Goal: Find specific page/section: Find specific page/section

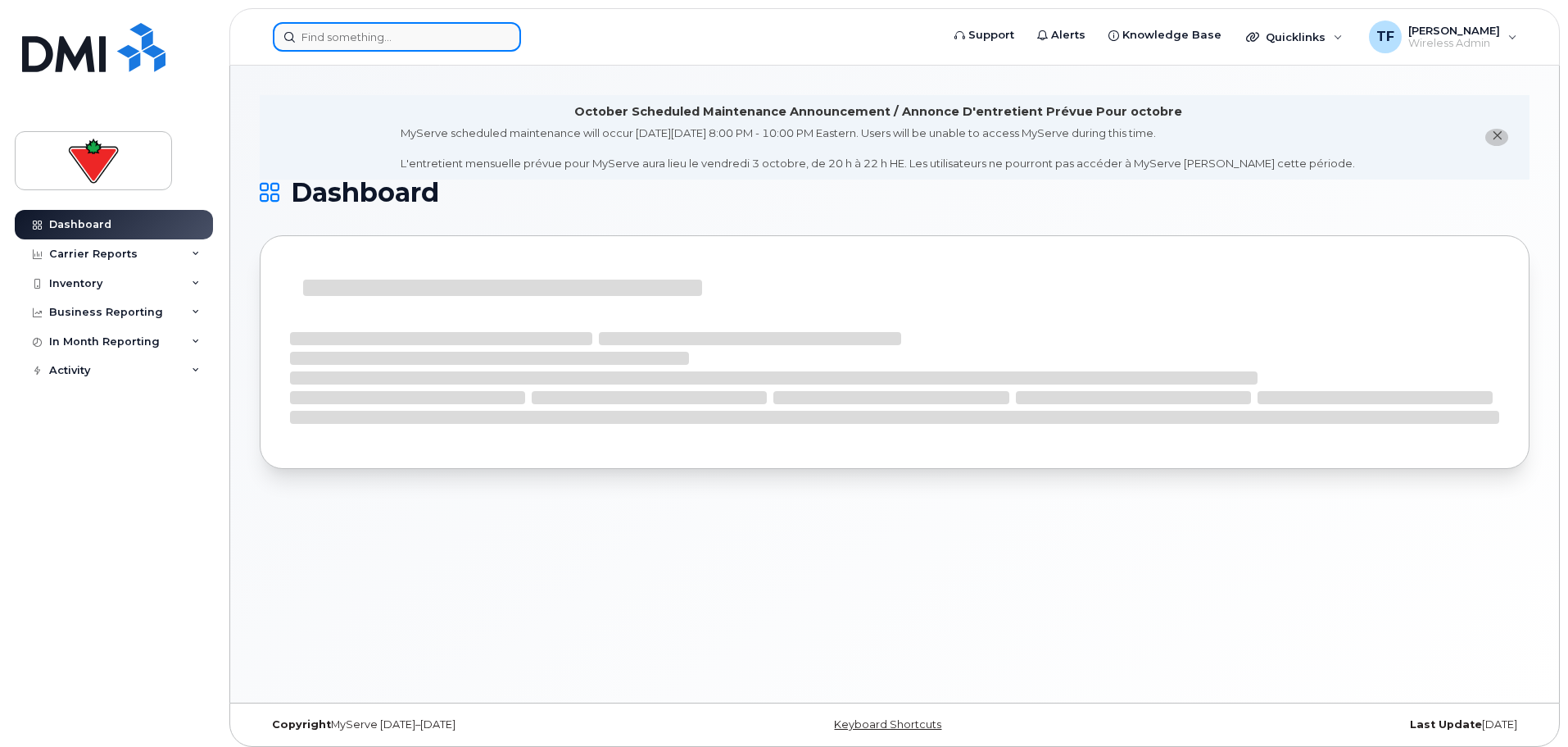
click at [325, 28] on input at bounding box center [397, 37] width 249 height 30
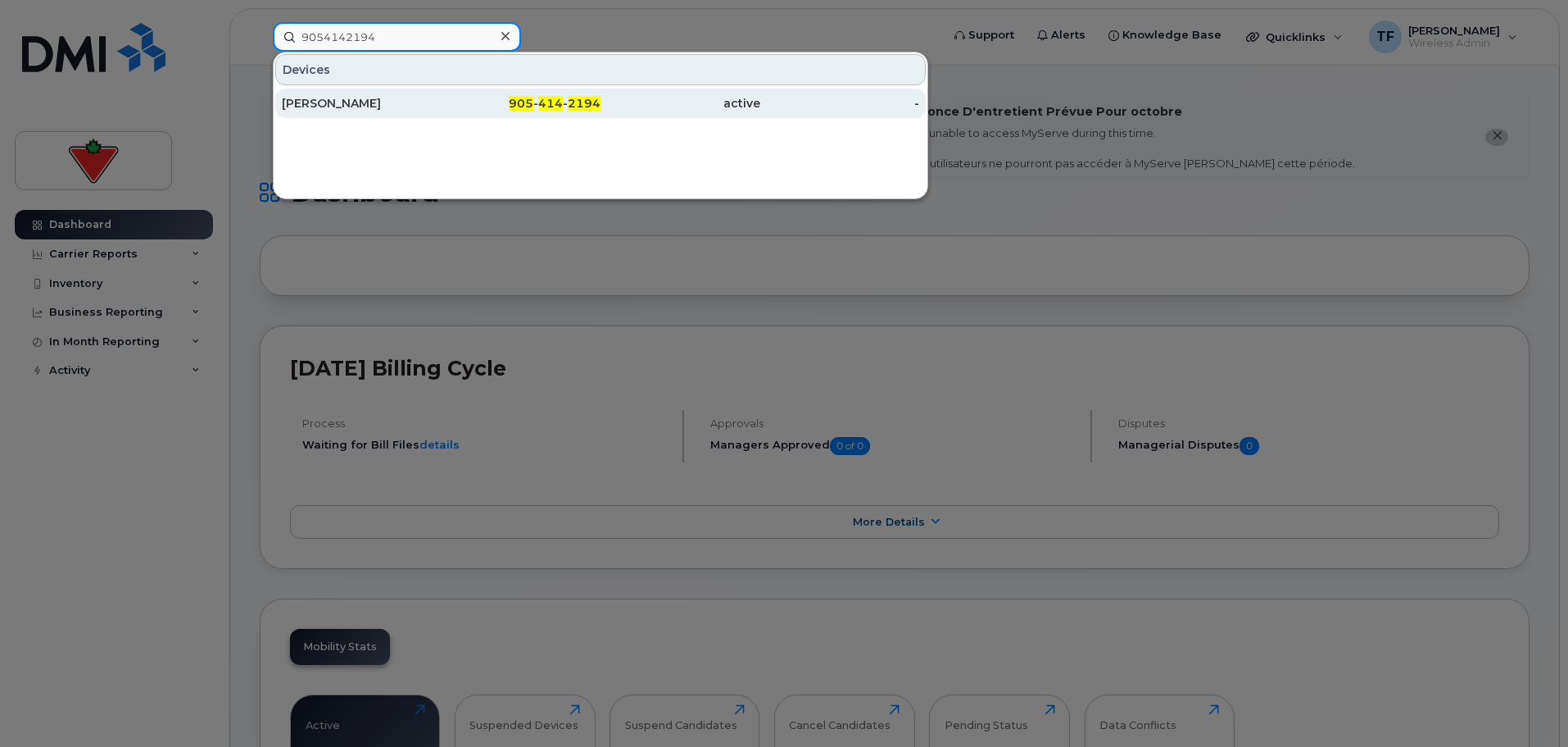
type input "9054142194"
click at [326, 111] on div "[PERSON_NAME]" at bounding box center [361, 104] width 160 height 30
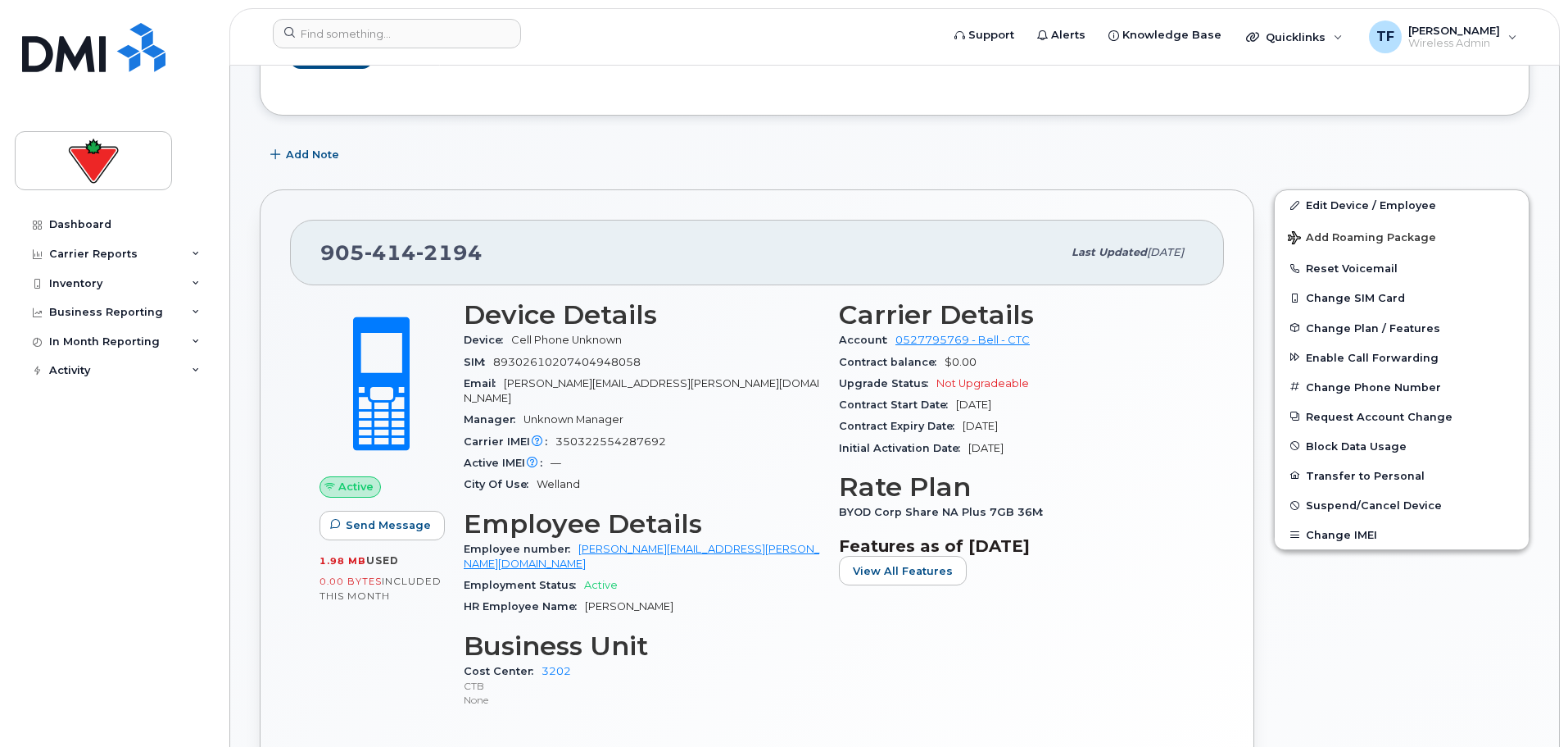
scroll to position [424, 0]
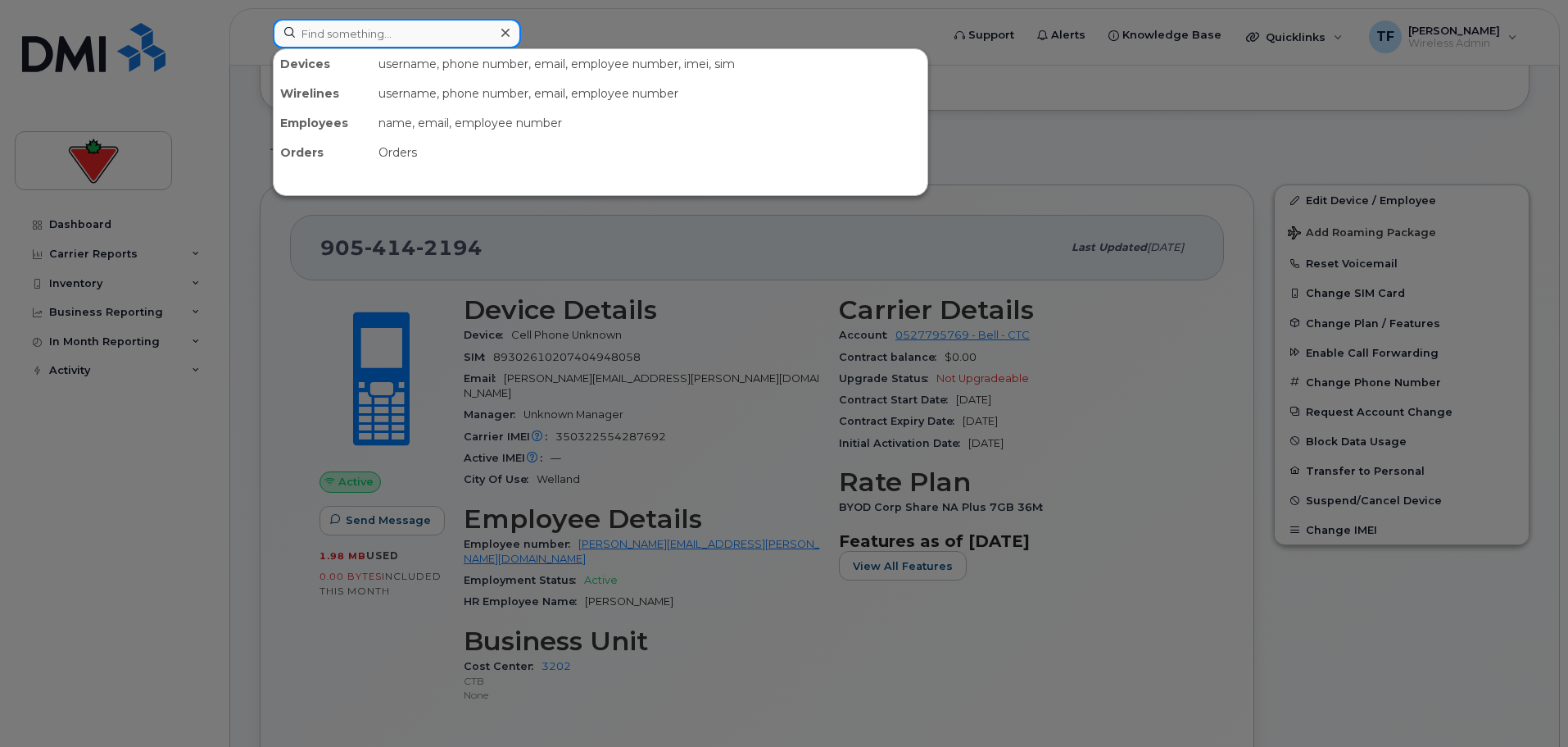
click at [417, 31] on input at bounding box center [397, 34] width 249 height 30
paste input "647-338-0264."
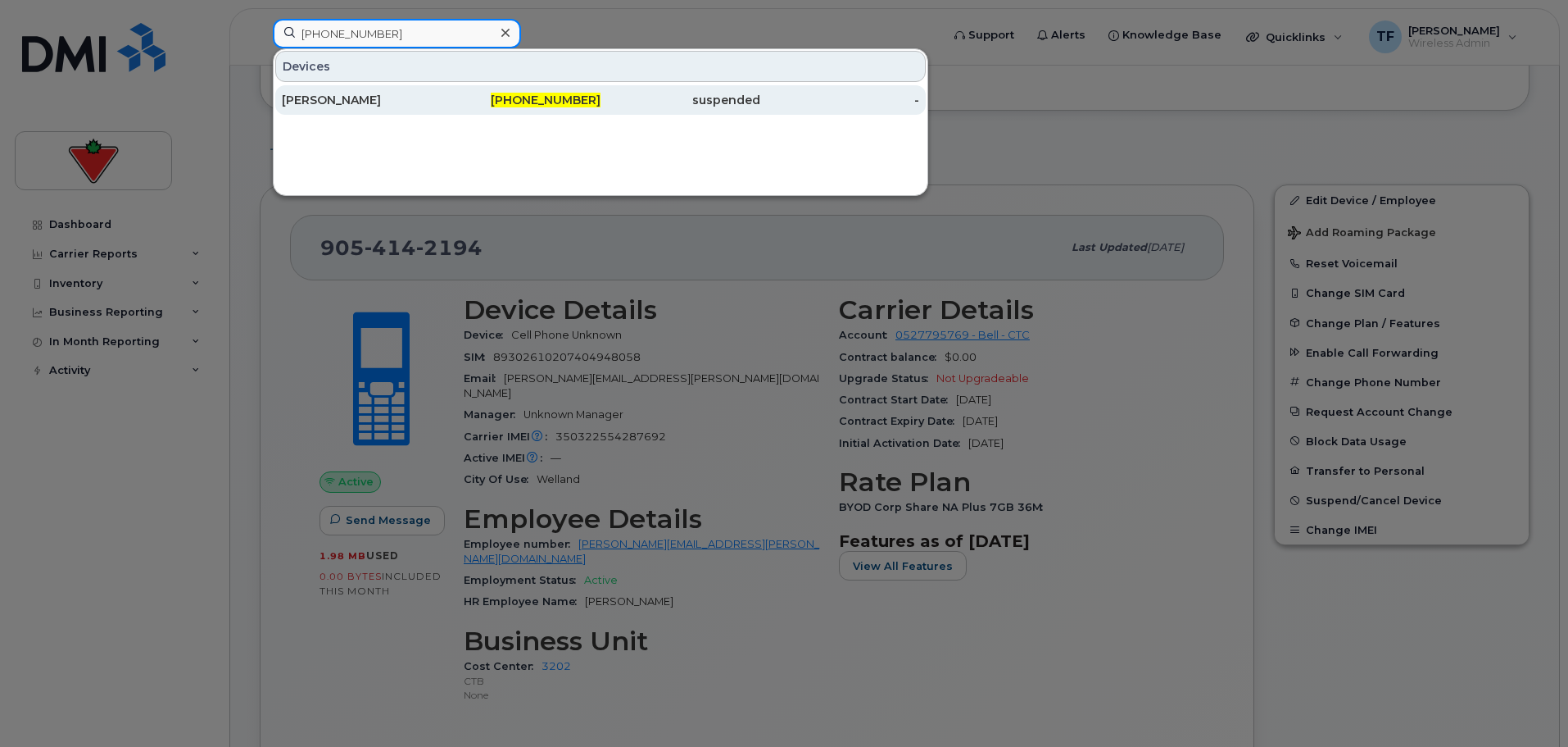
type input "647-338-0264"
click at [418, 93] on div "Brian Milne" at bounding box center [361, 100] width 160 height 16
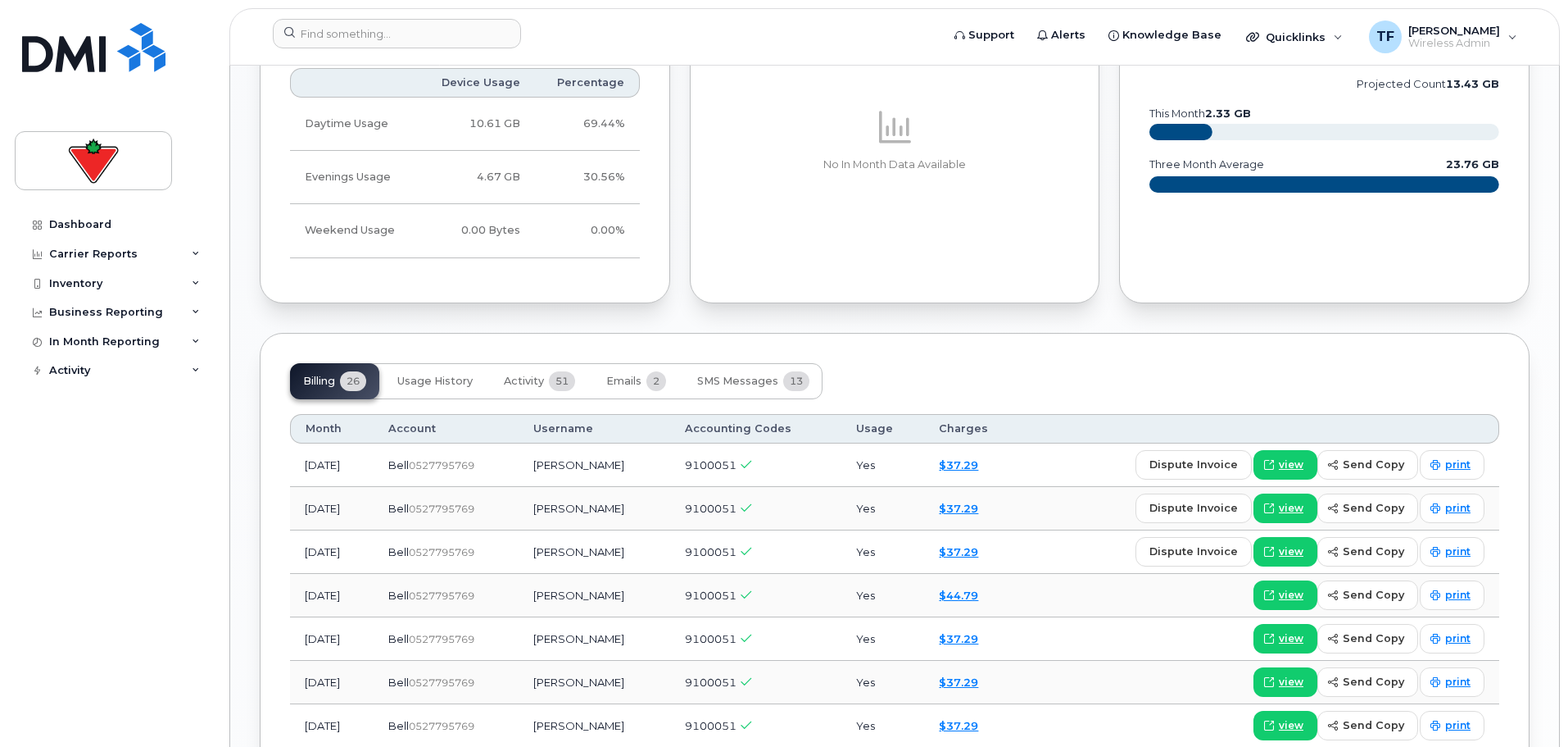
scroll to position [1434, 0]
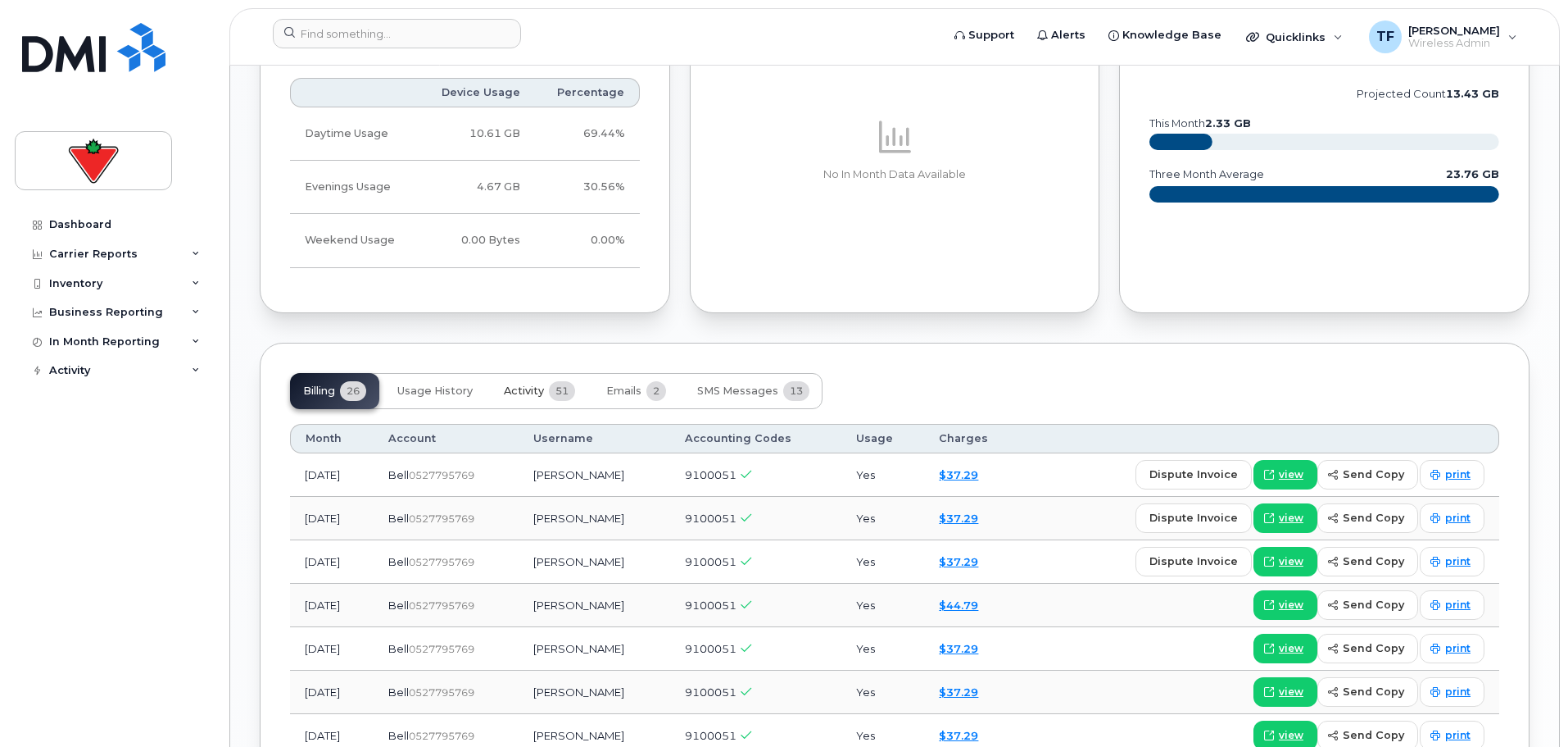
click at [530, 373] on button "Activity 51" at bounding box center [539, 391] width 97 height 36
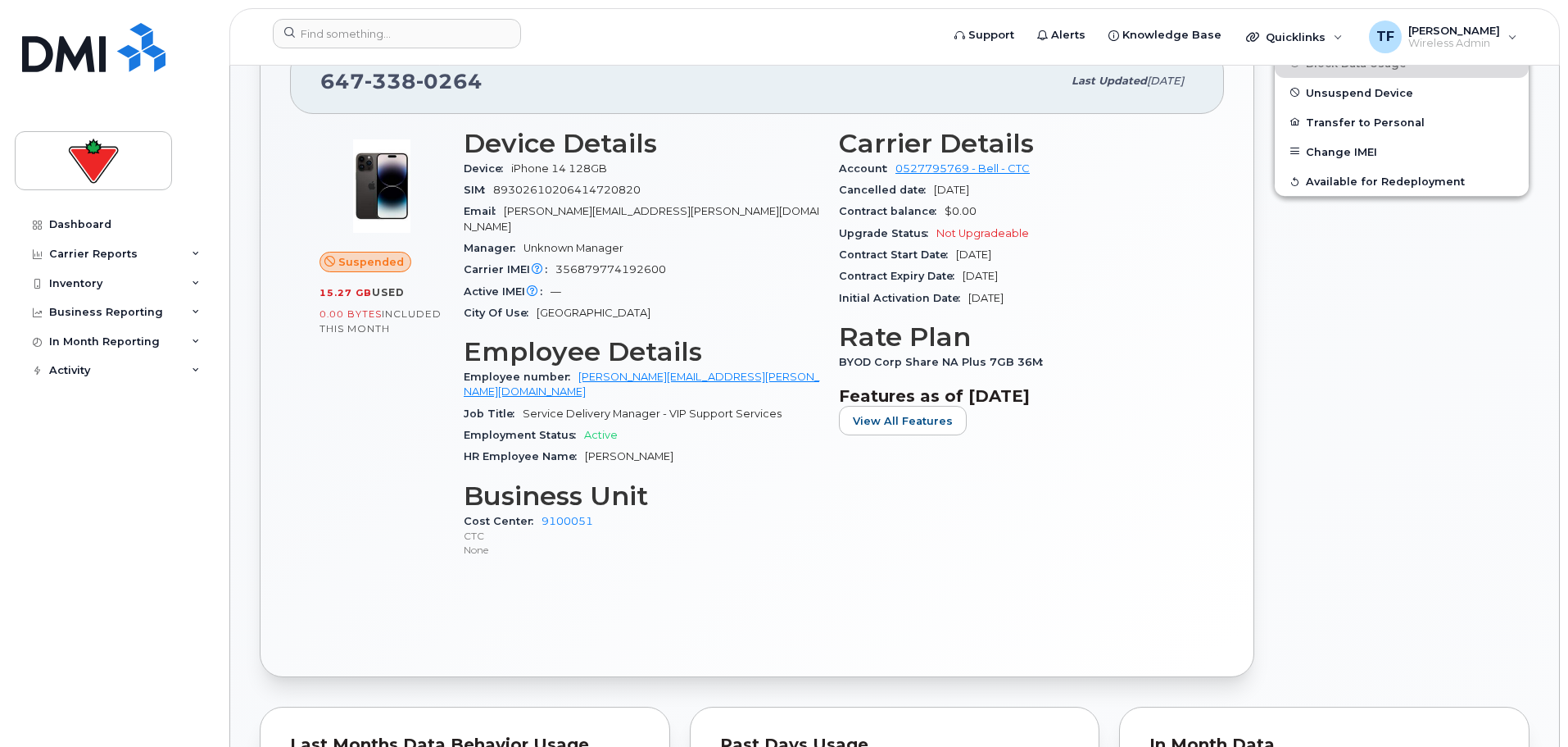
scroll to position [745, 0]
click at [311, 449] on div "Suspended 15.27 GB  used 0.00 Bytes  included this month" at bounding box center [381, 349] width 144 height 464
click at [374, 475] on div "Suspended 15.27 GB  used 0.00 Bytes  included this month" at bounding box center [381, 349] width 144 height 464
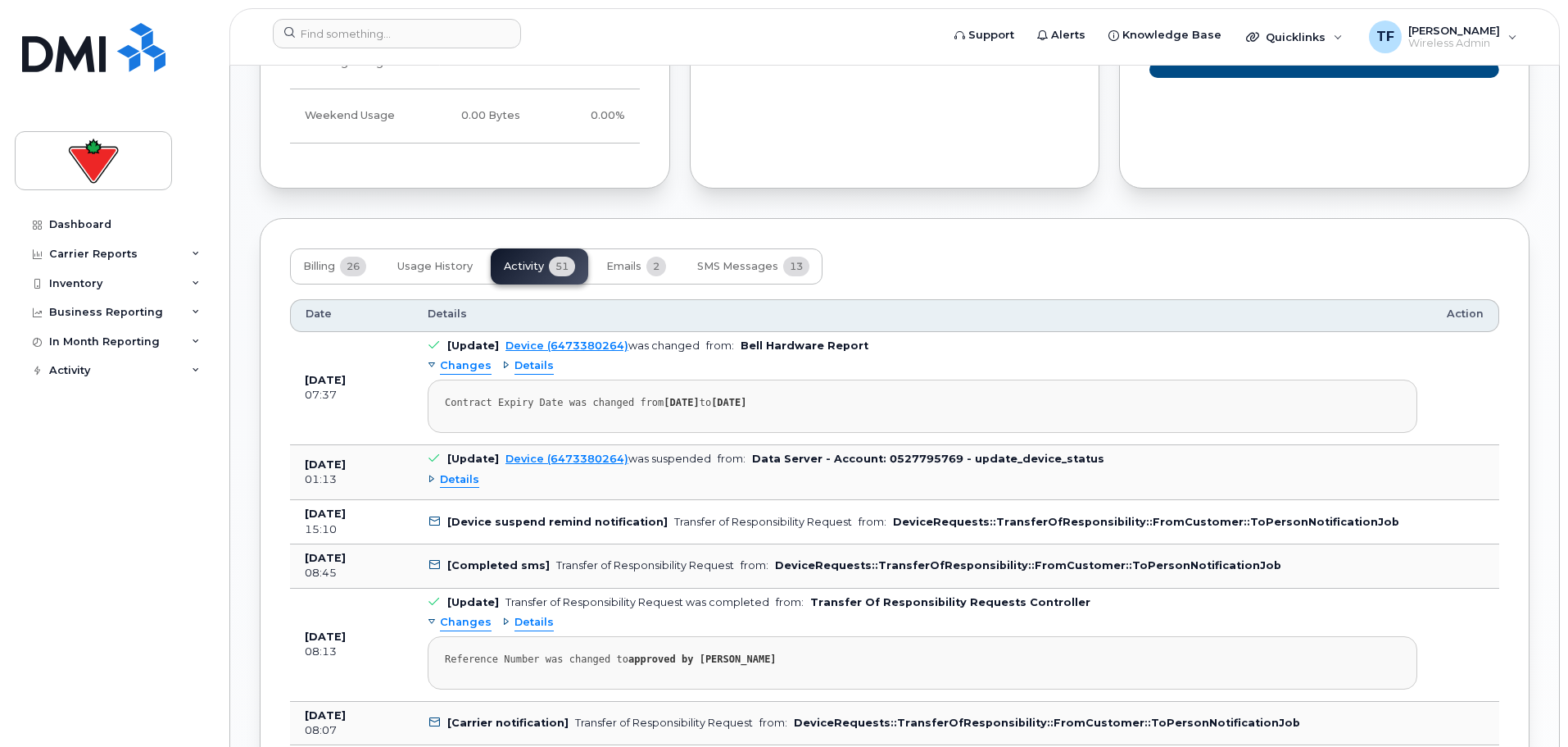
scroll to position [1564, 0]
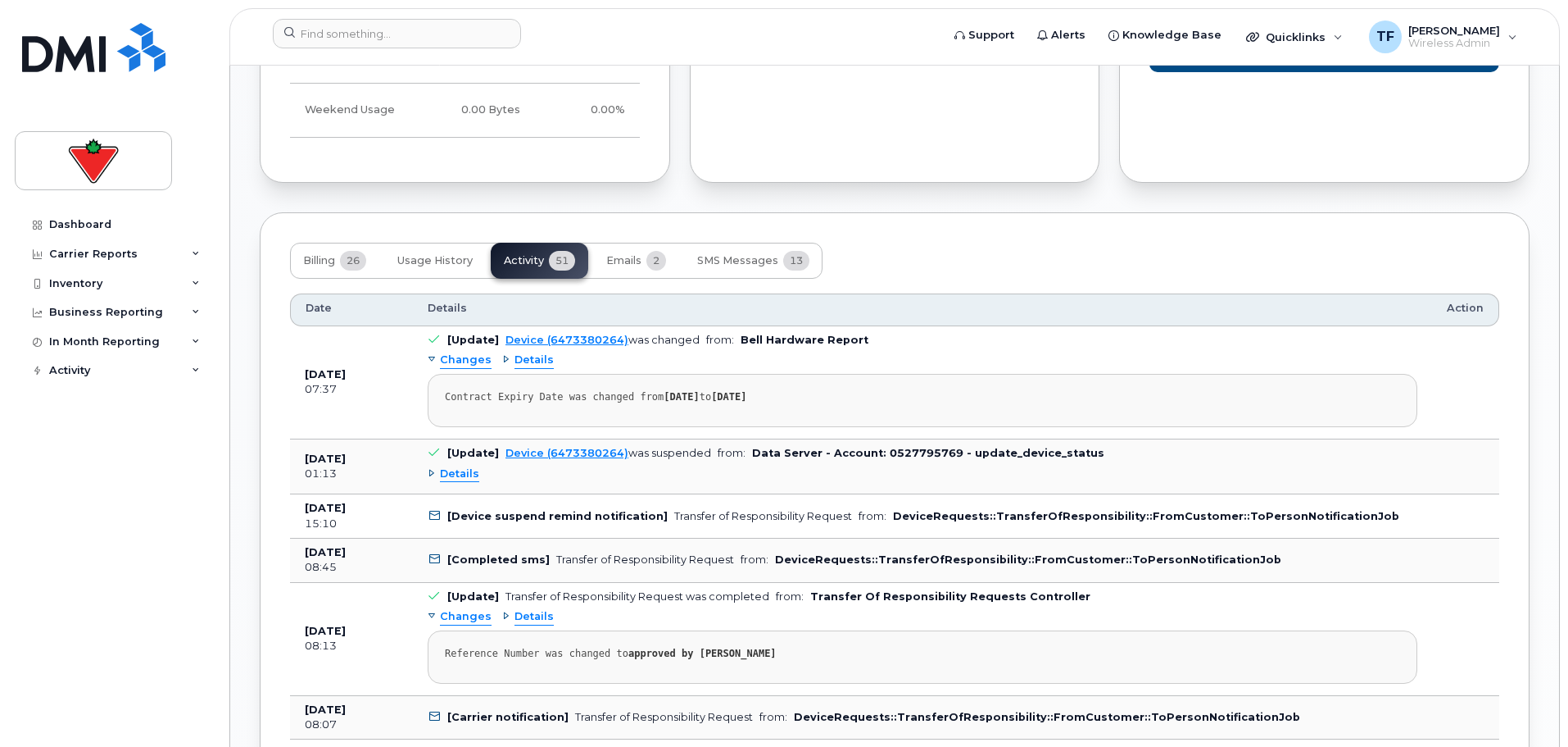
click at [430, 460] on div "Details" at bounding box center [923, 474] width 989 height 26
click at [437, 466] on div "Details" at bounding box center [454, 474] width 52 height 16
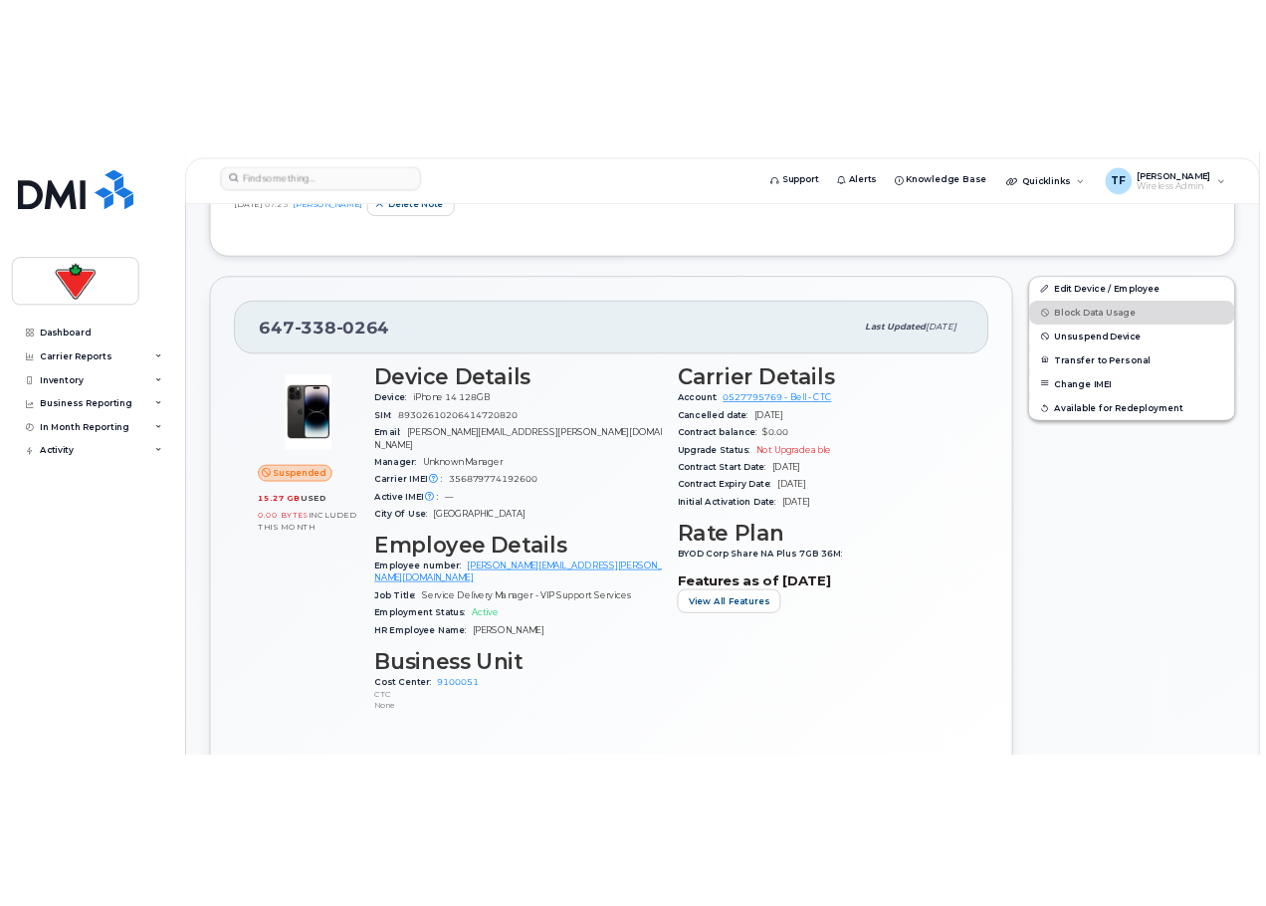
scroll to position [712, 0]
